Goal: Register for event/course

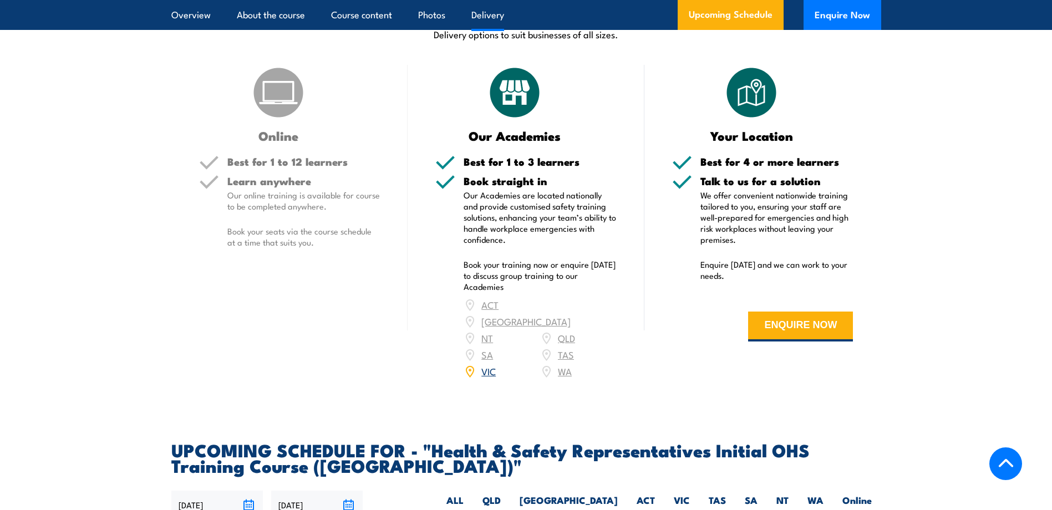
scroll to position [1539, 0]
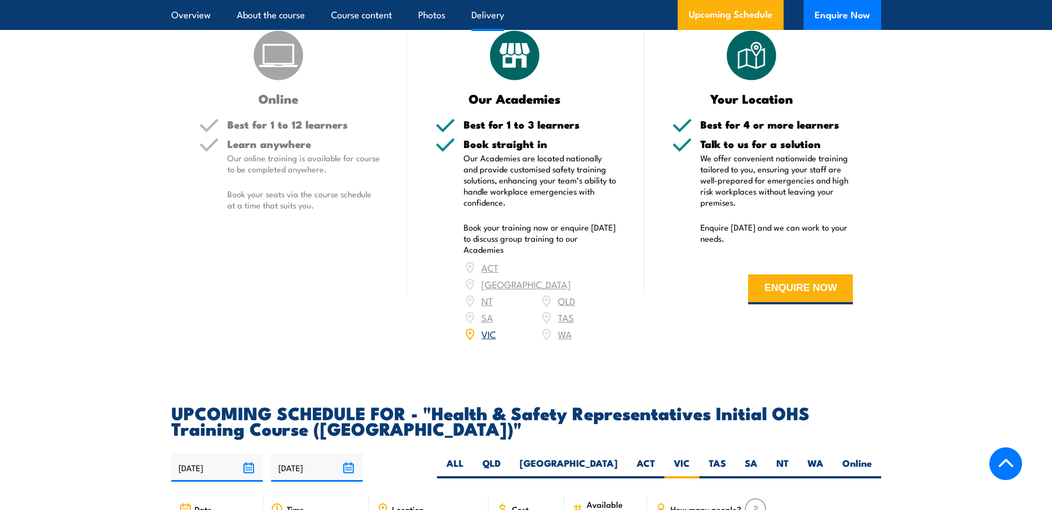
click at [492, 327] on link "VIC" at bounding box center [488, 333] width 14 height 13
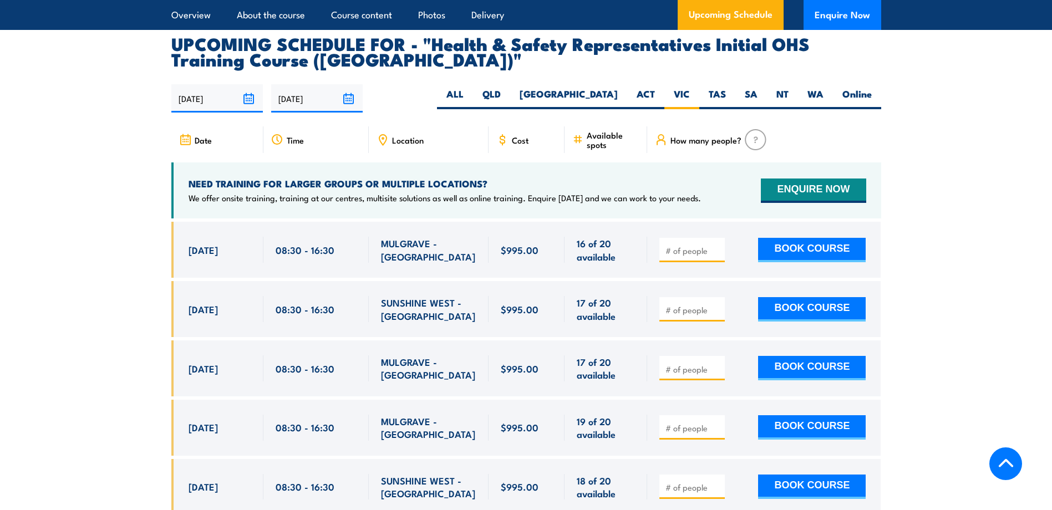
scroll to position [1927, 0]
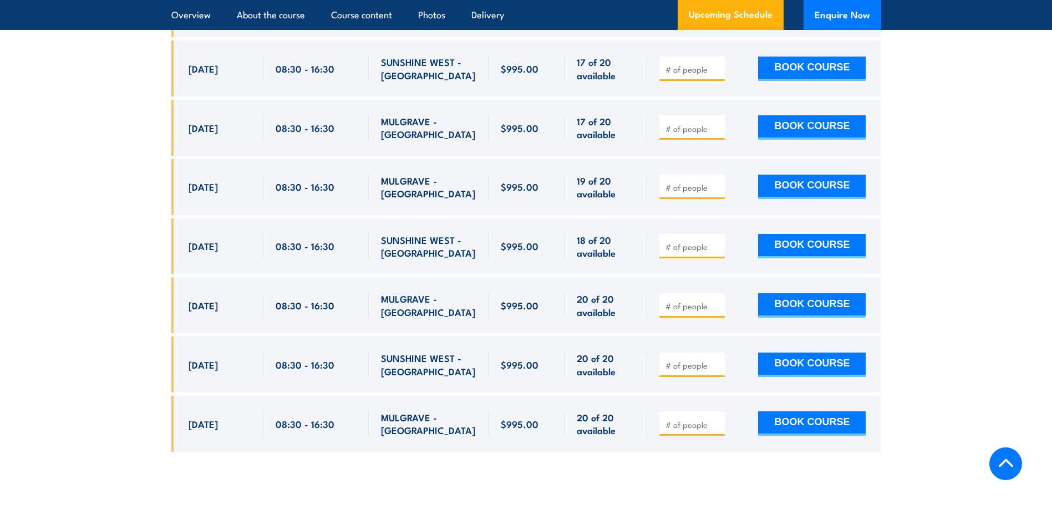
scroll to position [1871, 0]
